Goal: Transaction & Acquisition: Purchase product/service

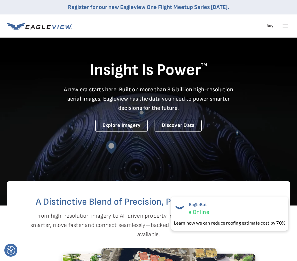
click at [287, 23] on icon at bounding box center [285, 25] width 9 height 9
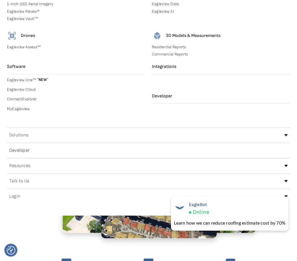
scroll to position [87, 0]
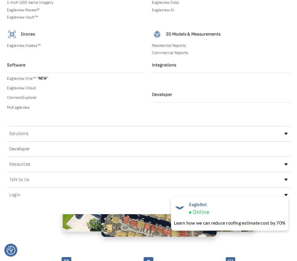
click at [41, 191] on div "Login" at bounding box center [149, 195] width 284 height 9
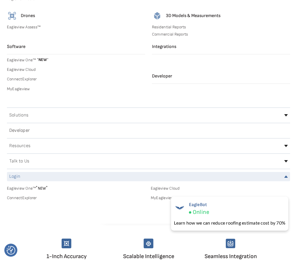
scroll to position [116, 0]
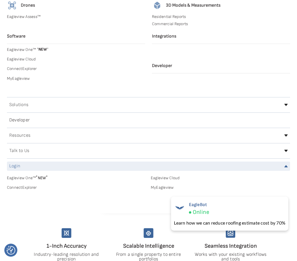
click at [163, 190] on div "Eagleview One™ * NEW * Eagleview Cloud ConnectExplorer MyEagleview" at bounding box center [149, 188] width 284 height 28
click at [166, 186] on link "MyEagleview" at bounding box center [220, 187] width 139 height 5
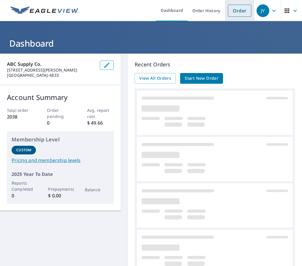
click at [228, 15] on link "Order" at bounding box center [239, 11] width 23 height 12
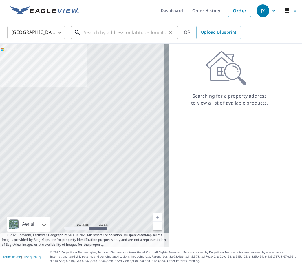
click at [111, 34] on input "text" at bounding box center [125, 32] width 82 height 16
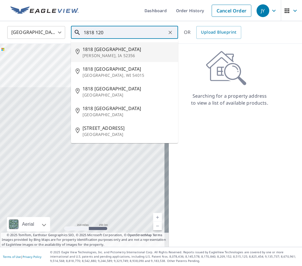
click at [116, 57] on p "[PERSON_NAME], IA 52356" at bounding box center [127, 56] width 91 height 6
type input "[STREET_ADDRESS][PERSON_NAME]"
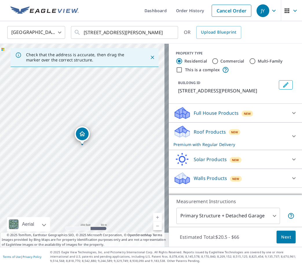
drag, startPoint x: 226, startPoint y: 133, endPoint x: 227, endPoint y: 137, distance: 4.9
click at [227, 137] on div "Roof Products New Premium with Regular Delivery" at bounding box center [229, 136] width 113 height 23
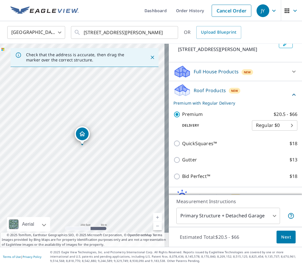
scroll to position [71, 0]
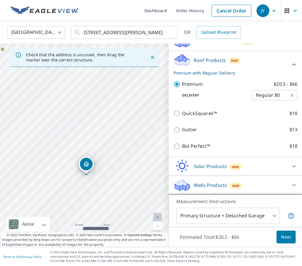
drag, startPoint x: 94, startPoint y: 137, endPoint x: 66, endPoint y: 95, distance: 50.5
click at [66, 95] on div "[STREET_ADDRESS][PERSON_NAME]" at bounding box center [84, 145] width 169 height 203
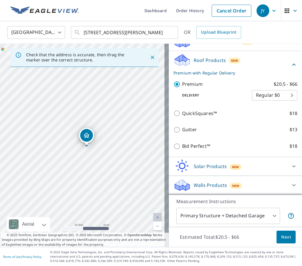
drag, startPoint x: 103, startPoint y: 131, endPoint x: 103, endPoint y: 101, distance: 30.1
click at [103, 101] on div "[STREET_ADDRESS][PERSON_NAME]" at bounding box center [84, 145] width 169 height 203
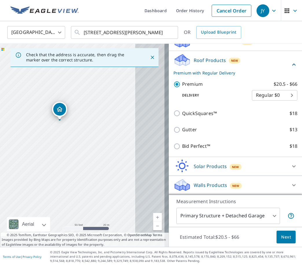
drag, startPoint x: 106, startPoint y: 117, endPoint x: 74, endPoint y: 104, distance: 34.5
click at [74, 104] on div "[STREET_ADDRESS][PERSON_NAME]" at bounding box center [84, 145] width 169 height 203
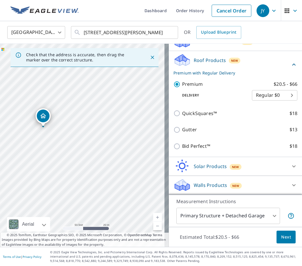
drag, startPoint x: 99, startPoint y: 99, endPoint x: 78, endPoint y: 110, distance: 24.1
click at [79, 109] on div "[STREET_ADDRESS][PERSON_NAME]" at bounding box center [84, 145] width 169 height 203
drag, startPoint x: 38, startPoint y: 119, endPoint x: 99, endPoint y: 103, distance: 62.2
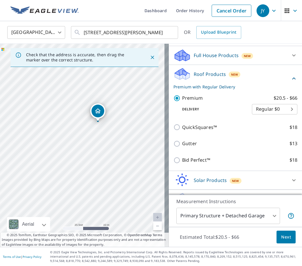
drag, startPoint x: 94, startPoint y: 164, endPoint x: 127, endPoint y: 158, distance: 33.5
click at [127, 158] on div "52247, US [GEOGRAPHIC_DATA]" at bounding box center [84, 145] width 169 height 203
drag, startPoint x: 124, startPoint y: 157, endPoint x: 134, endPoint y: 136, distance: 22.9
click at [134, 136] on div "52247, US [GEOGRAPHIC_DATA]" at bounding box center [84, 145] width 169 height 203
drag, startPoint x: 109, startPoint y: 97, endPoint x: 110, endPoint y: 100, distance: 3.9
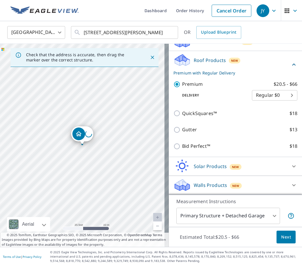
click at [110, 102] on div "Loading address" at bounding box center [84, 145] width 169 height 203
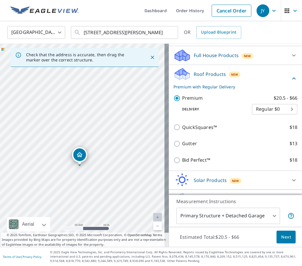
drag, startPoint x: 86, startPoint y: 135, endPoint x: 83, endPoint y: 155, distance: 20.7
drag, startPoint x: 115, startPoint y: 139, endPoint x: 121, endPoint y: 131, distance: 10.4
click at [121, 131] on div "52247, US [GEOGRAPHIC_DATA]" at bounding box center [84, 145] width 169 height 203
click at [286, 234] on button "Next" at bounding box center [285, 236] width 19 height 13
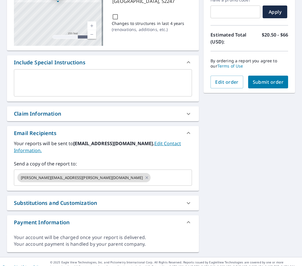
scroll to position [107, 0]
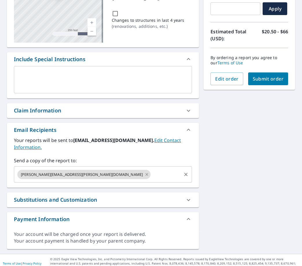
click at [144, 171] on icon at bounding box center [146, 174] width 5 height 6
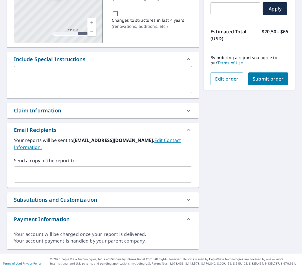
click at [80, 169] on input "text" at bounding box center [98, 174] width 164 height 11
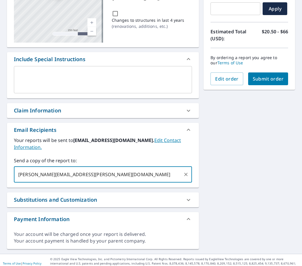
click at [124, 166] on div "[PERSON_NAME][EMAIL_ADDRESS][PERSON_NAME][DOMAIN_NAME] ​" at bounding box center [103, 174] width 178 height 16
type input "[PERSON_NAME][EMAIL_ADDRESS][PERSON_NAME][DOMAIN_NAME]"
click at [240, 175] on div "52247, [GEOGRAPHIC_DATA] Aerial Road A standard road map Aerial A detailed look…" at bounding box center [151, 99] width 302 height 307
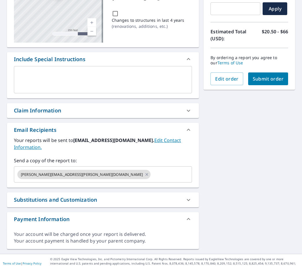
click at [281, 73] on button "Submit order" at bounding box center [268, 78] width 40 height 13
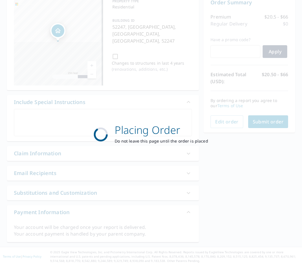
scroll to position [64, 0]
